Goal: Task Accomplishment & Management: Use online tool/utility

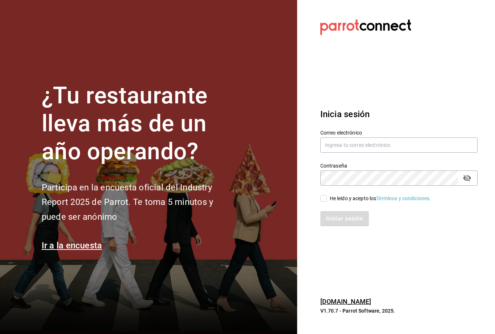
click at [415, 135] on label "Correo electrónico" at bounding box center [398, 132] width 157 height 5
click at [421, 152] on input "text" at bounding box center [398, 144] width 157 height 15
type input "[EMAIL_ADDRESS][DOMAIN_NAME]"
click at [327, 202] on span "He leído y acepto los Términos y condiciones." at bounding box center [379, 199] width 104 height 8
click at [327, 201] on input "He leído y acepto los Términos y condiciones." at bounding box center [323, 198] width 7 height 7
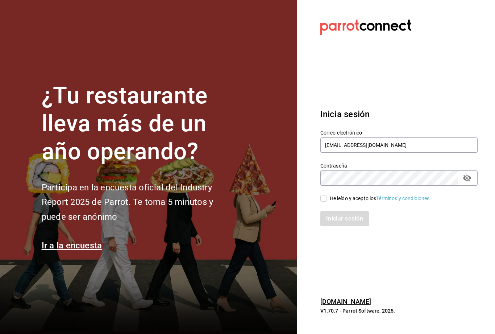
checkbox input "true"
click at [334, 226] on button "Iniciar sesión" at bounding box center [344, 218] width 49 height 15
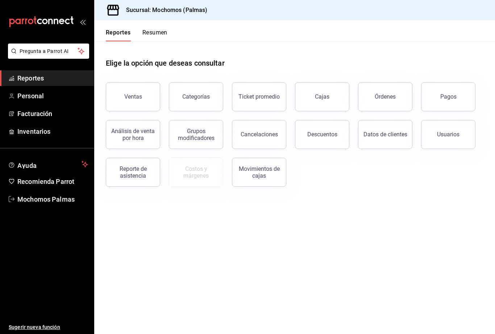
click at [397, 95] on button "Órdenes" at bounding box center [385, 96] width 54 height 29
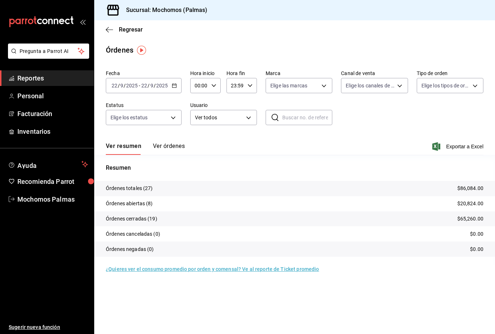
click at [324, 85] on body "Pregunta a Parrot AI Reportes Personal Facturación Inventarios Ayuda Recomienda…" at bounding box center [247, 167] width 495 height 334
click at [275, 138] on input "checkbox" at bounding box center [273, 138] width 7 height 7
checkbox input "true"
type input "70f98016-ab90-4f26-81e6-ab4884d8d8a0"
checkbox input "true"
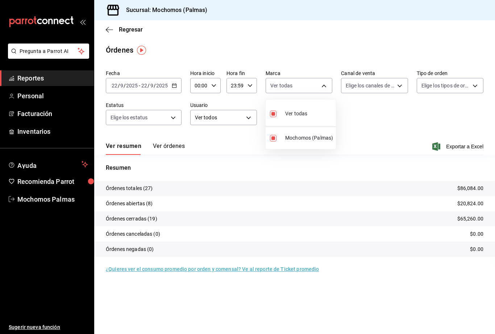
click at [398, 120] on div at bounding box center [247, 167] width 495 height 334
click at [457, 78] on body "Pregunta a Parrot AI Reportes Personal Facturación Inventarios Ayuda Recomienda…" at bounding box center [247, 167] width 495 height 334
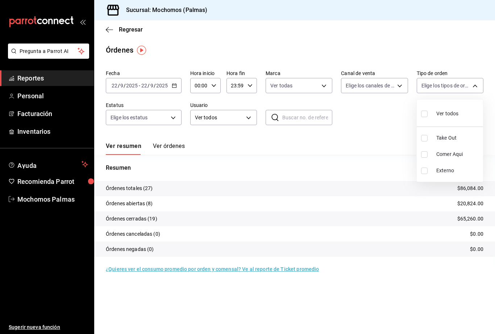
click at [426, 154] on input "checkbox" at bounding box center [424, 154] width 7 height 7
checkbox input "true"
type input "23052771-8e1b-43e3-b7da-1a661d939937"
click at [382, 117] on div at bounding box center [247, 167] width 495 height 334
click at [462, 145] on span "Exportar a Excel" at bounding box center [459, 146] width 50 height 9
